Goal: Obtain resource: Download file/media

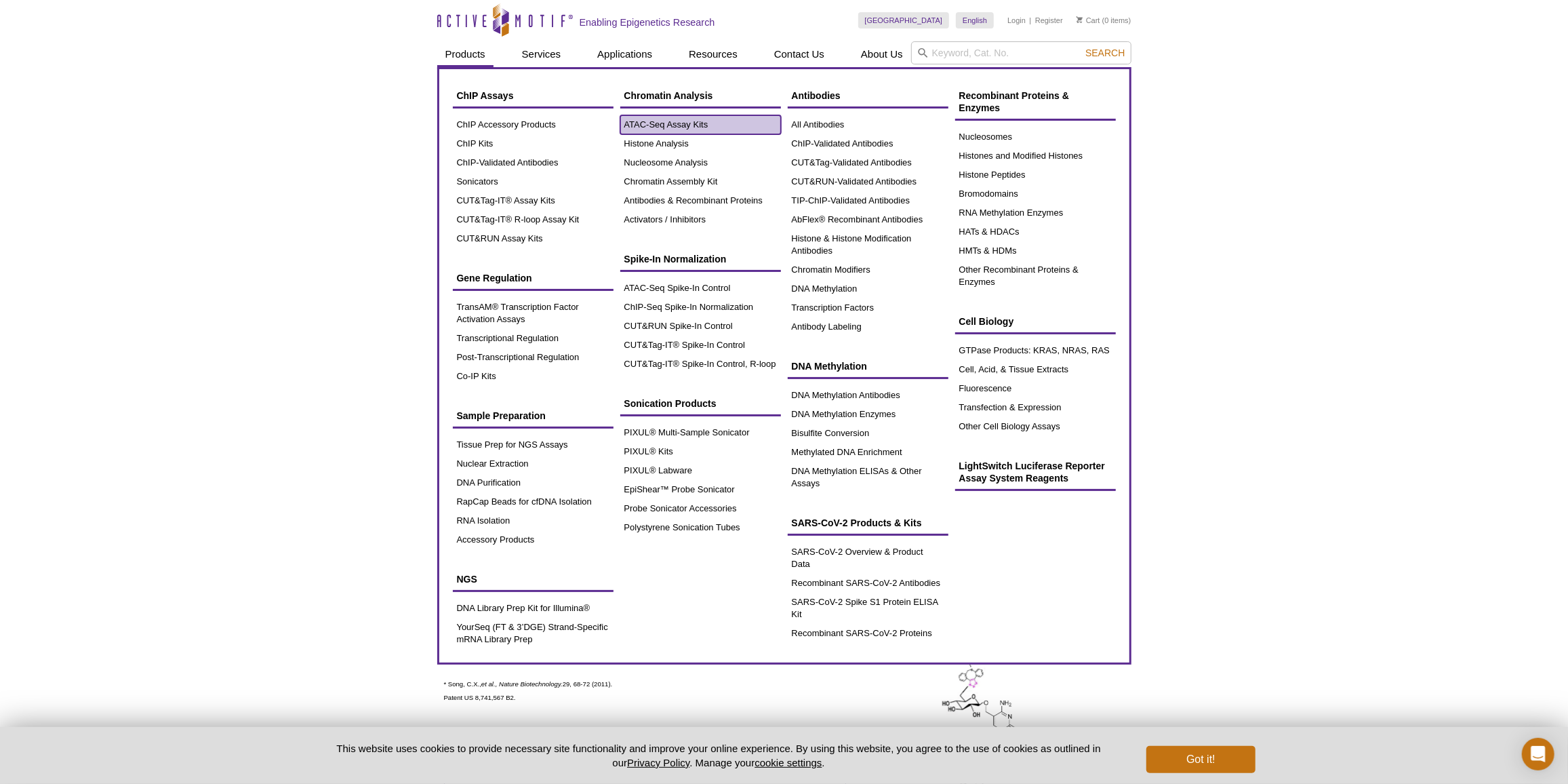
click at [627, 125] on link "ATAC-Seq Assay Kits" at bounding box center [701, 125] width 161 height 19
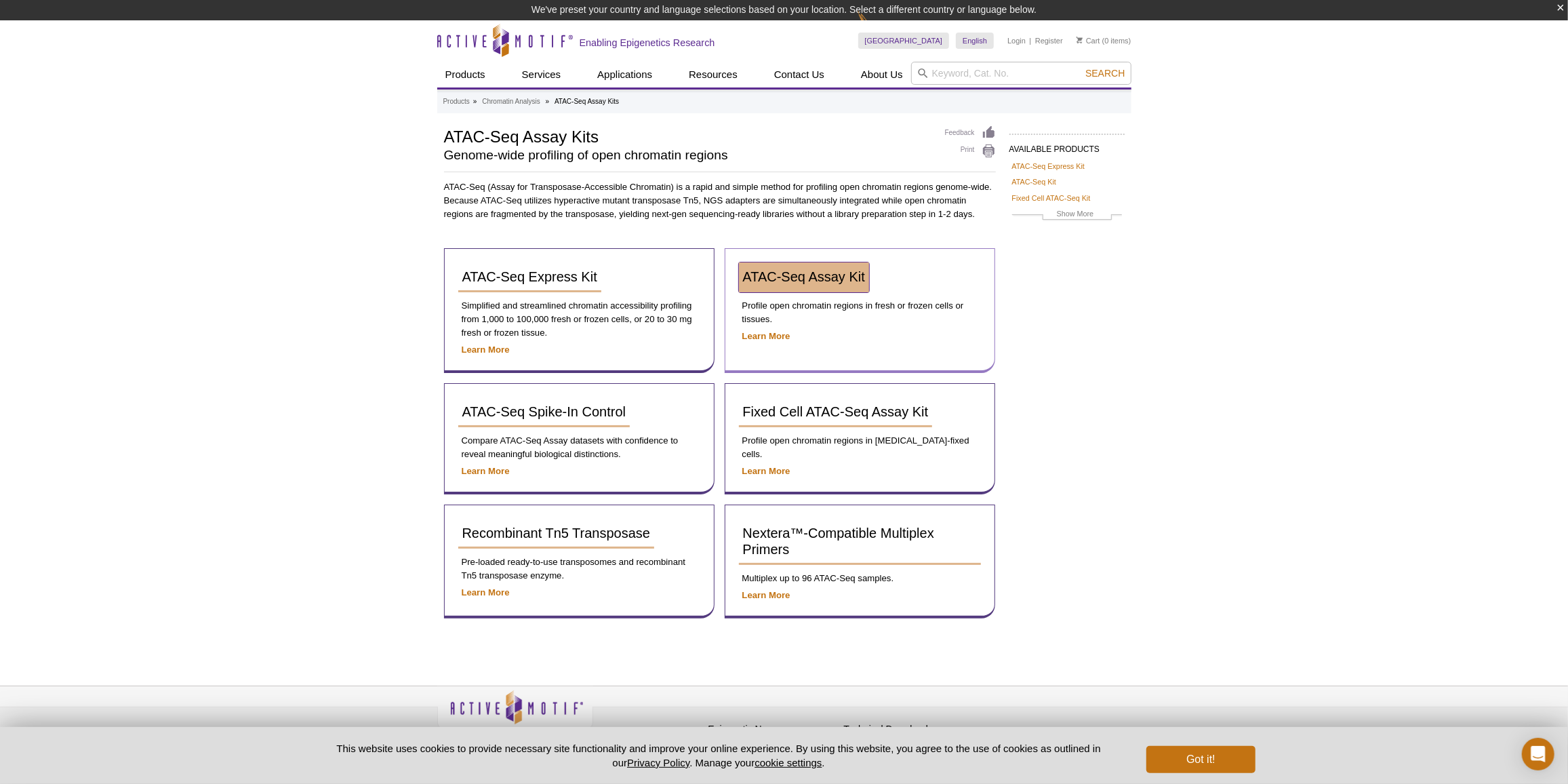
click at [788, 276] on span "ATAC-Seq Assay Kit" at bounding box center [804, 277] width 122 height 15
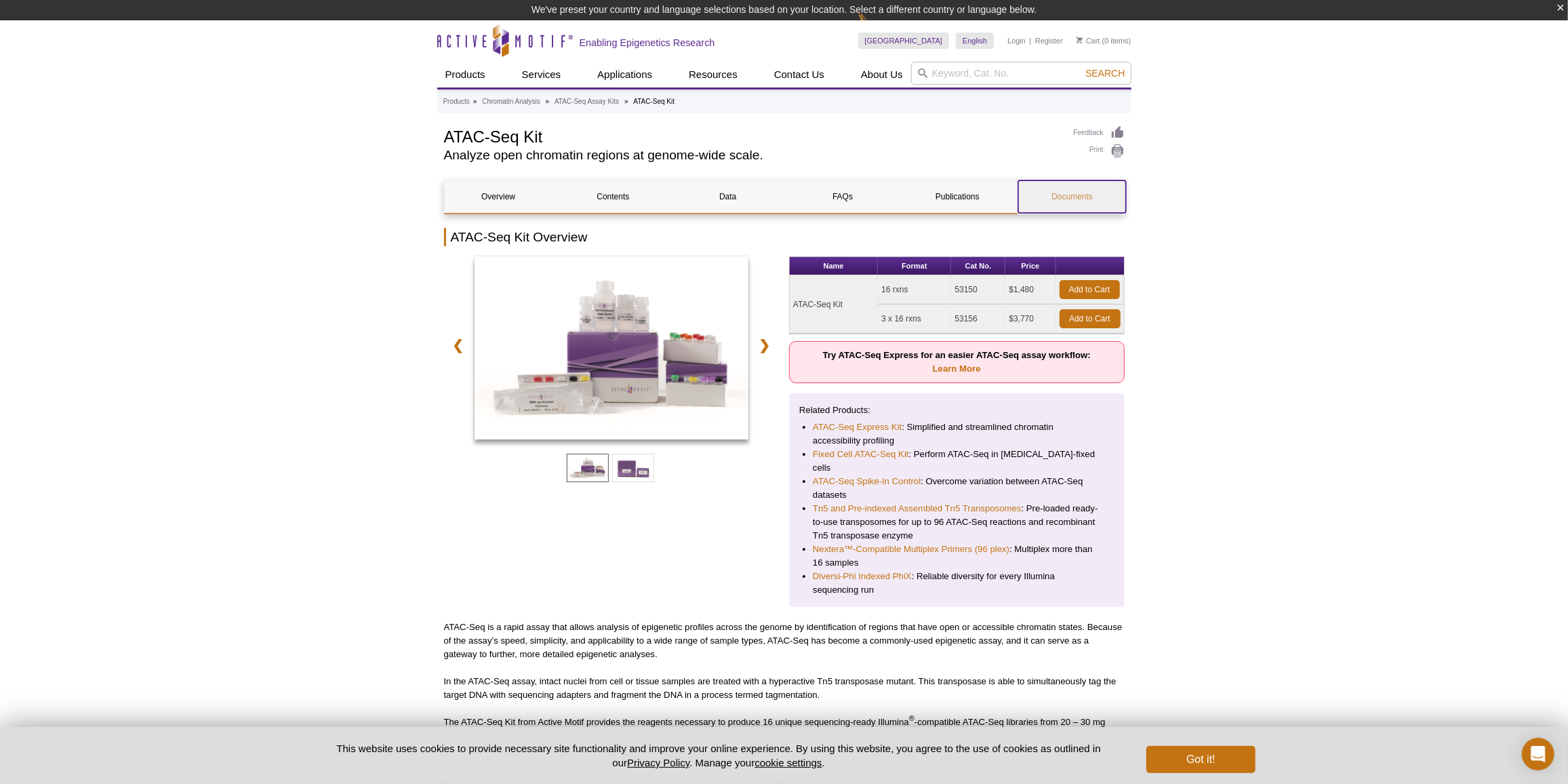
click at [1068, 207] on link "Documents" at bounding box center [1072, 196] width 108 height 32
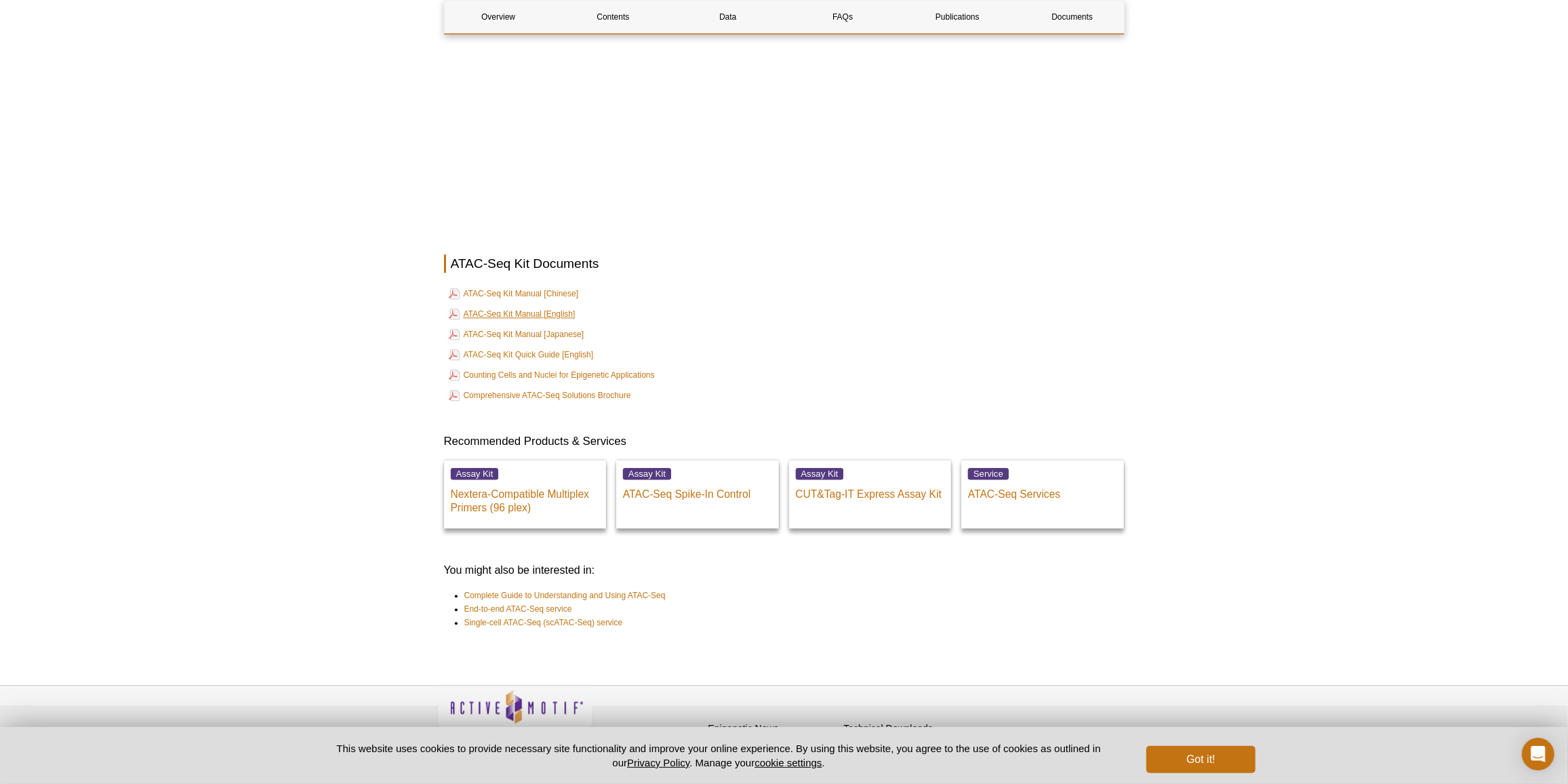
scroll to position [3031, 0]
click at [557, 306] on link "ATAC-Seq Kit Manual [English]" at bounding box center [512, 314] width 127 height 16
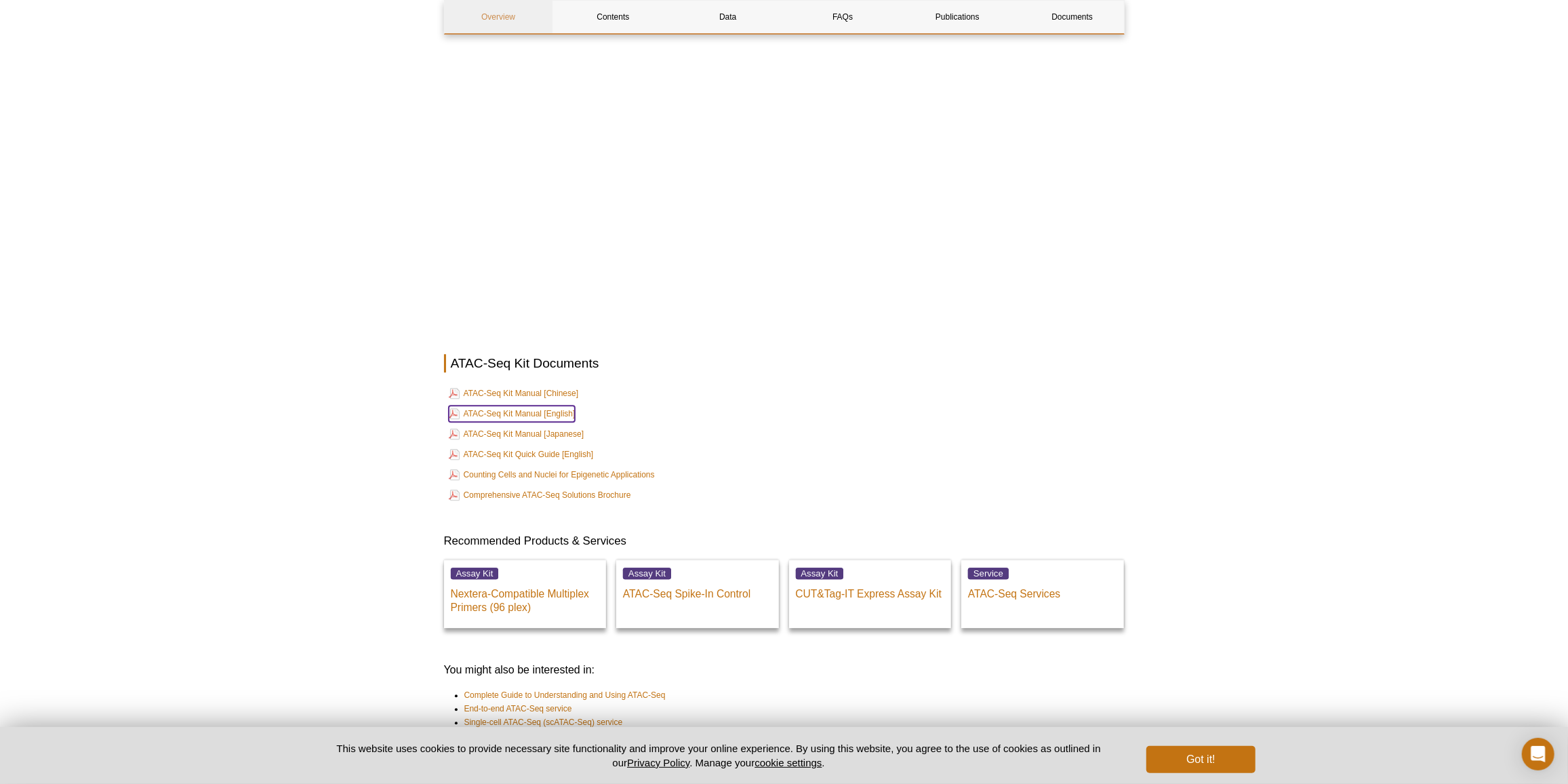
scroll to position [3010, 0]
